Goal: Transaction & Acquisition: Purchase product/service

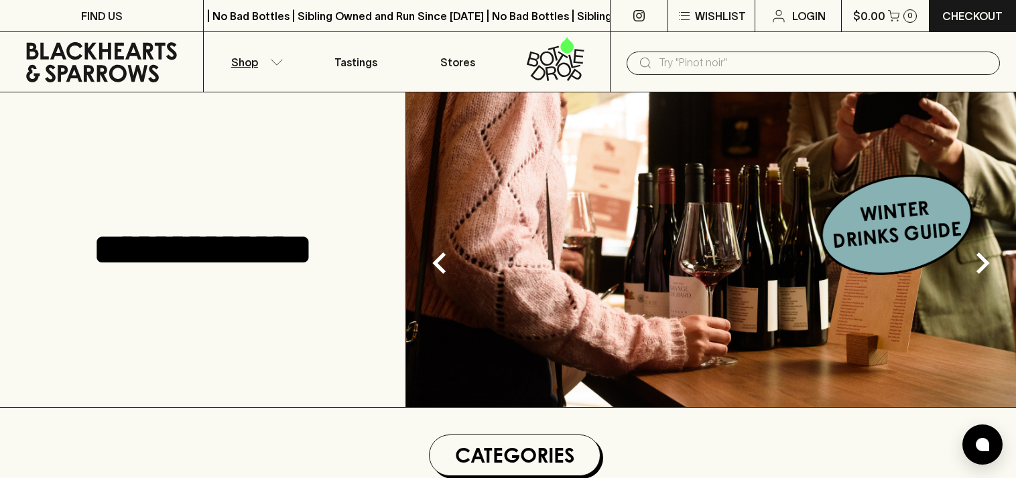
click at [261, 54] on button "Shop" at bounding box center [254, 62] width 101 height 60
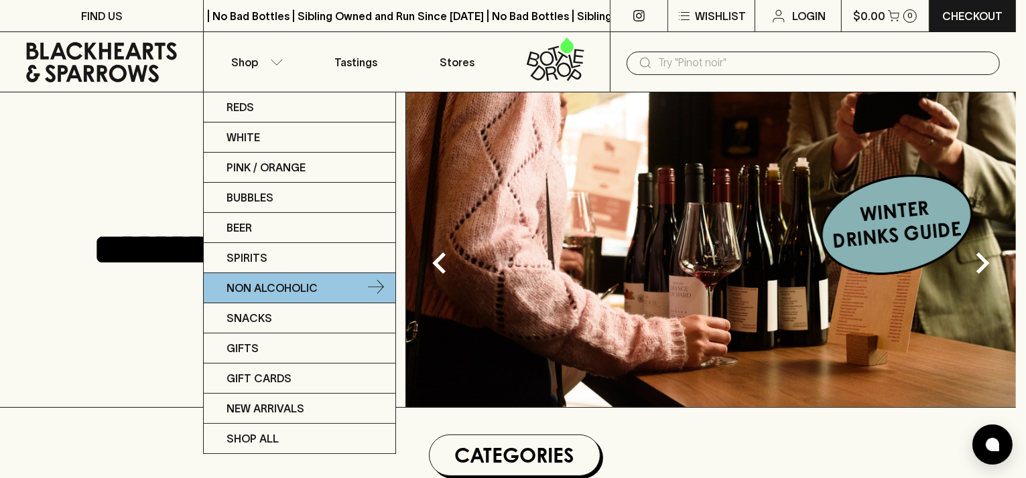
click at [276, 283] on p "Non Alcoholic" at bounding box center [271, 288] width 91 height 16
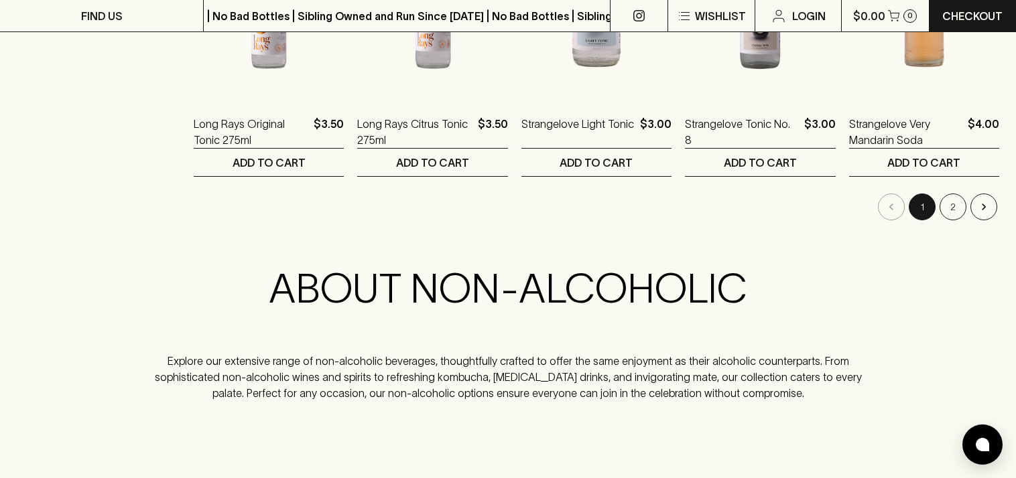
scroll to position [1477, 0]
click at [958, 208] on button "2" at bounding box center [952, 206] width 27 height 27
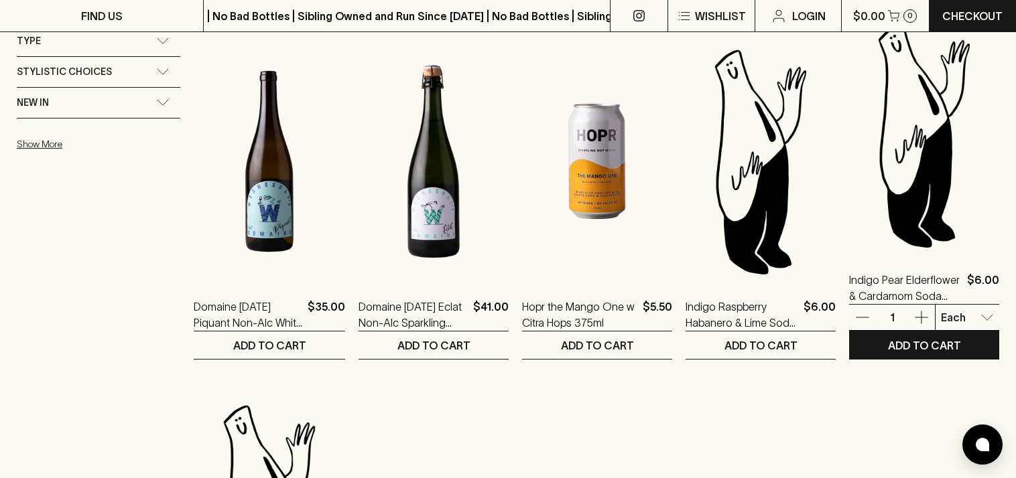
scroll to position [938, 0]
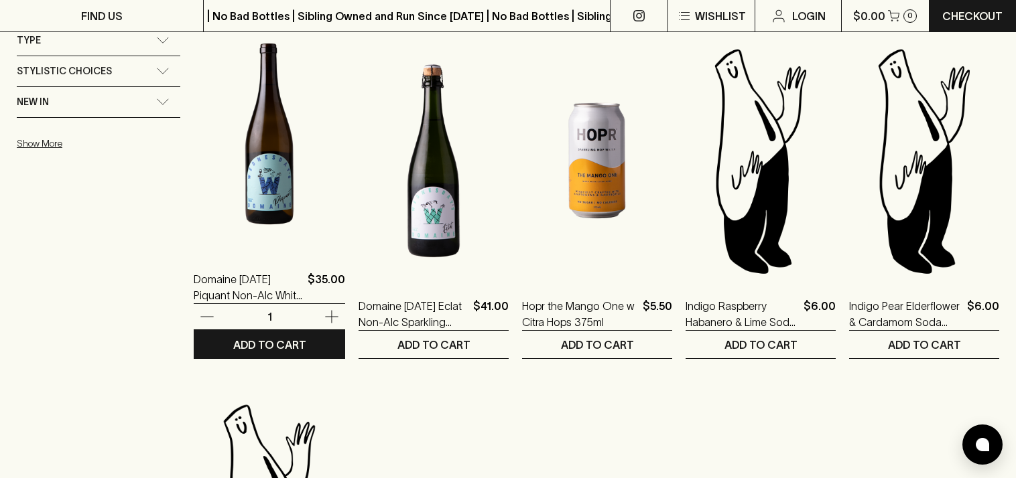
click at [275, 198] on img at bounding box center [269, 134] width 151 height 235
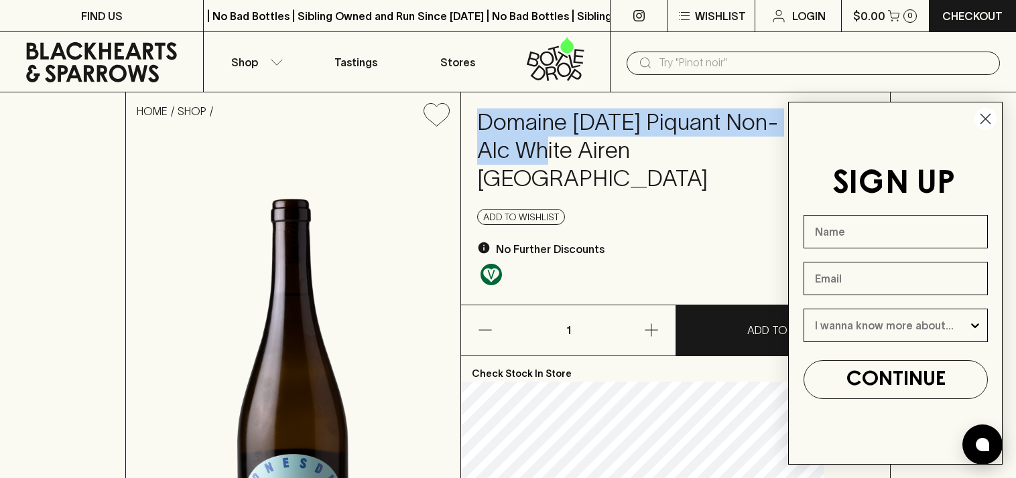
drag, startPoint x: 671, startPoint y: 149, endPoint x: 507, endPoint y: 115, distance: 167.7
click at [507, 115] on div "Domaine [DATE] Piquant Non-Alc White Airen NV $35.00 Add to wishlist No Further…" at bounding box center [675, 198] width 429 height 212
copy h4 "Domaine [DATE] Piquant Non-Alc"
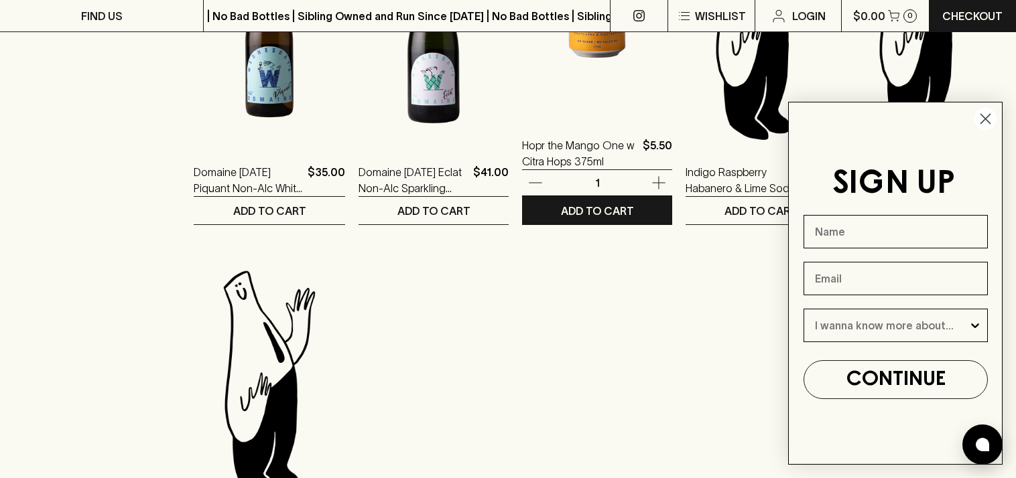
scroll to position [1072, 0]
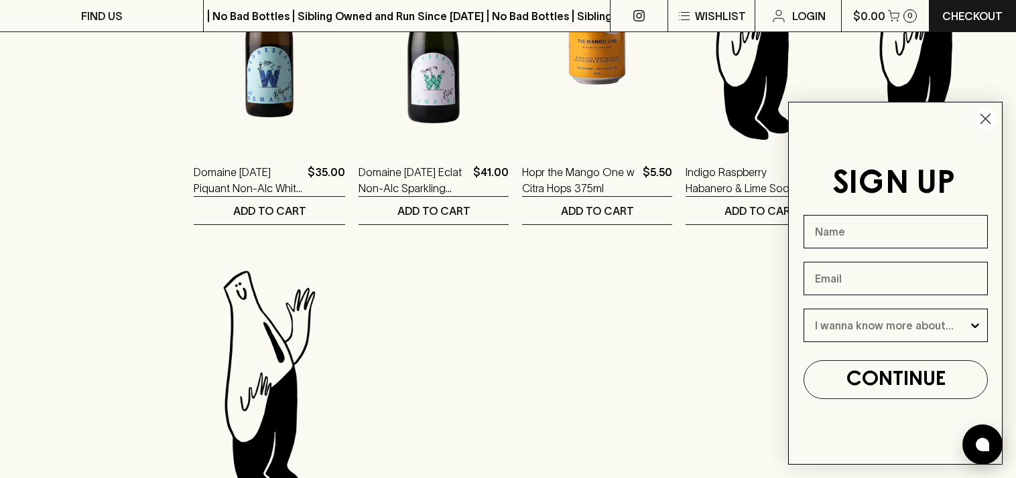
click at [984, 111] on circle "Close dialog" at bounding box center [985, 119] width 22 height 22
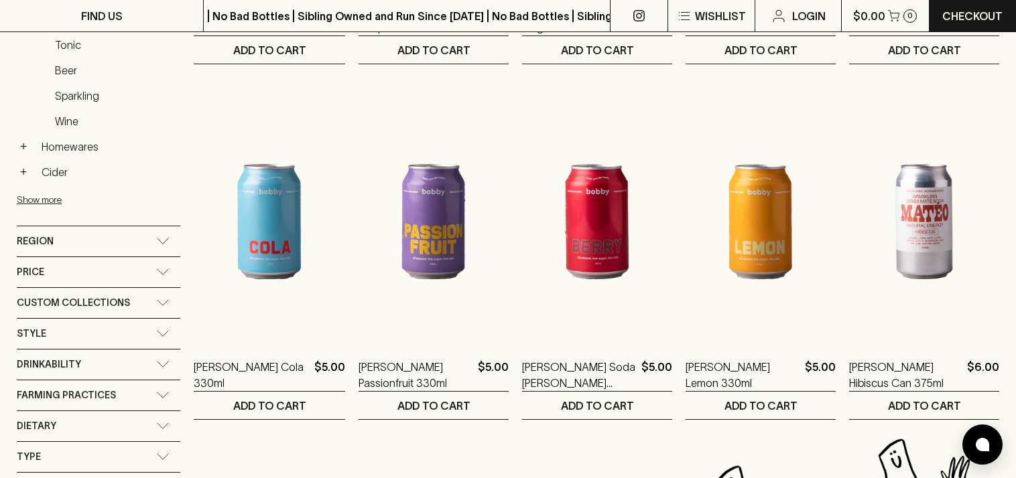
scroll to position [511, 0]
